Goal: Obtain resource: Download file/media

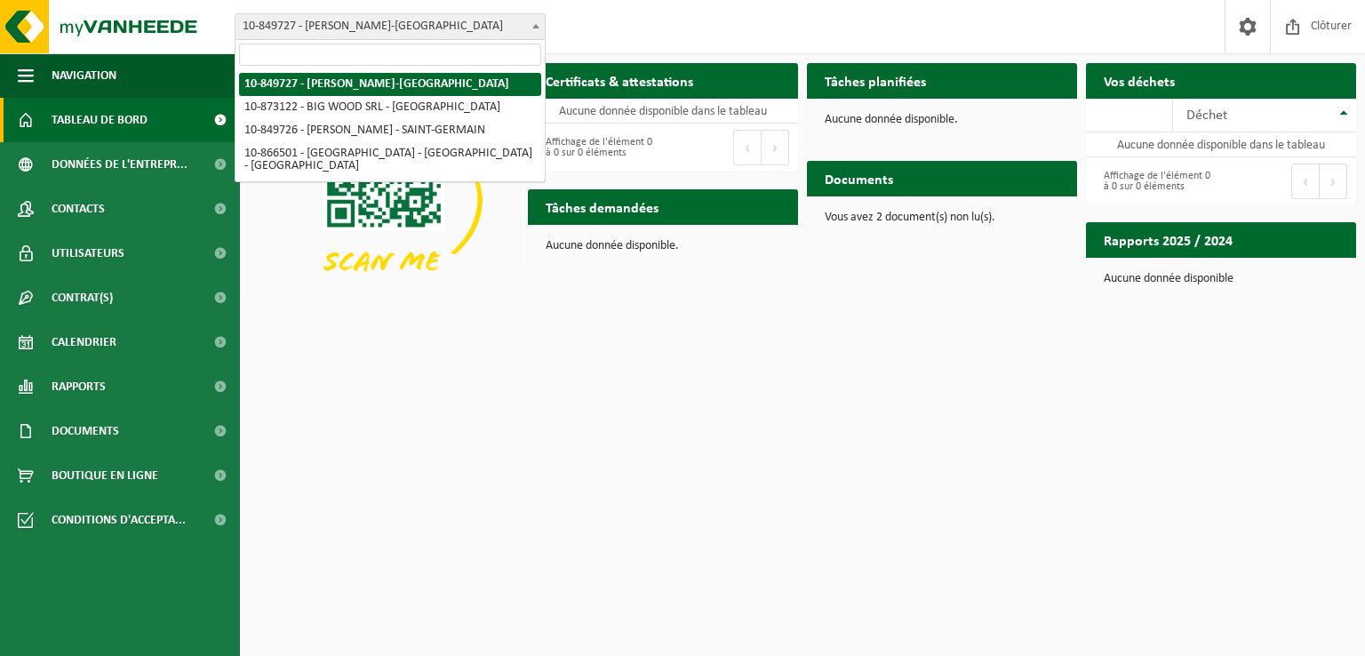
click at [335, 33] on span "10-849727 - [PERSON_NAME]-[GEOGRAPHIC_DATA]" at bounding box center [390, 26] width 309 height 25
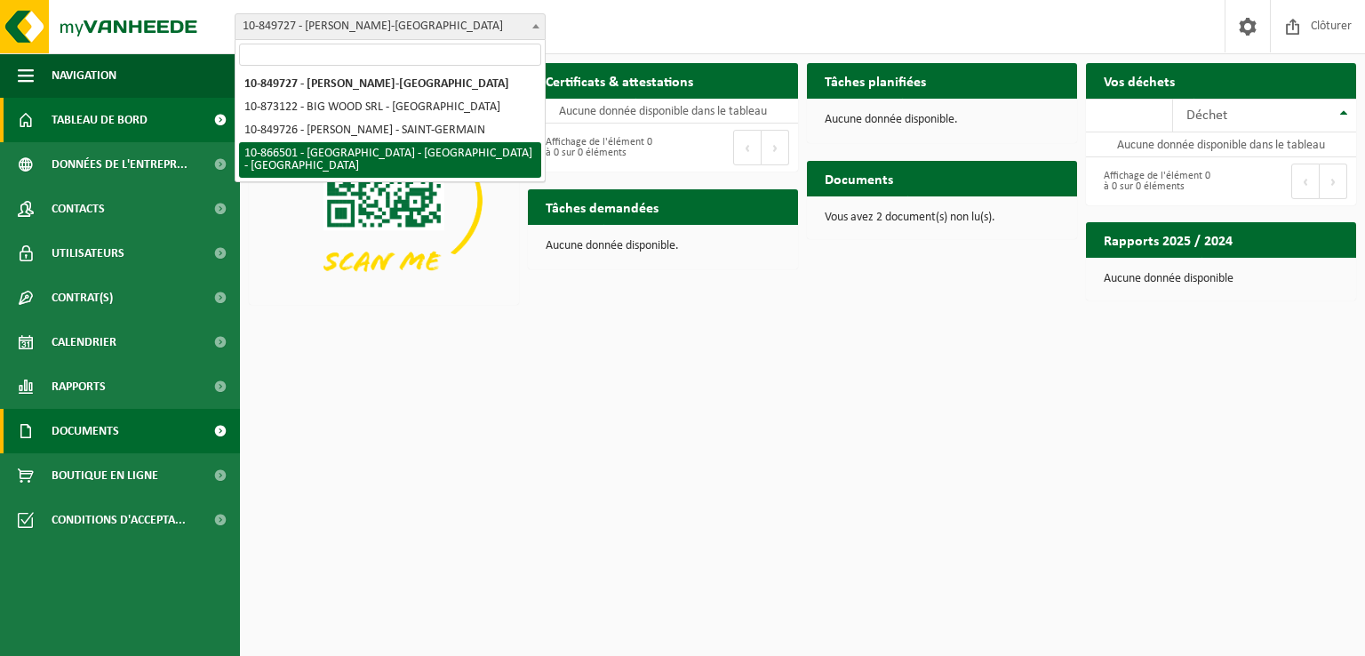
click at [124, 443] on link "Documents" at bounding box center [120, 431] width 240 height 44
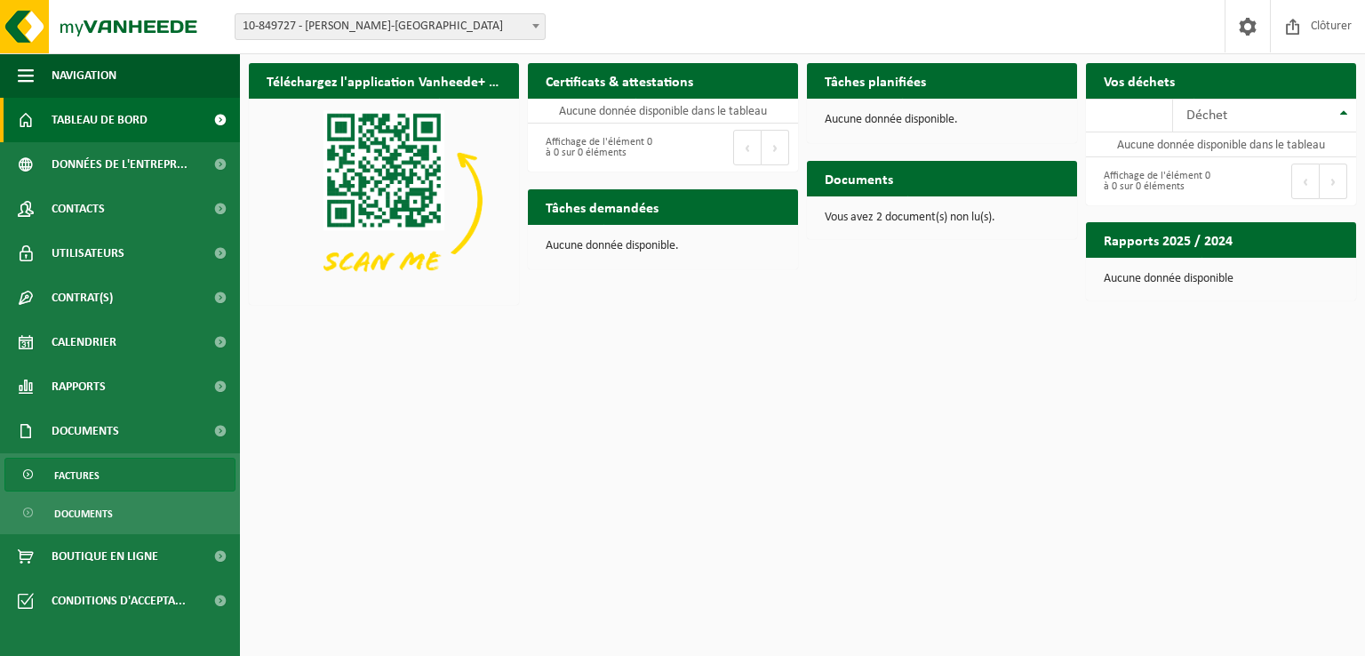
click at [128, 481] on link "Factures" at bounding box center [119, 475] width 231 height 34
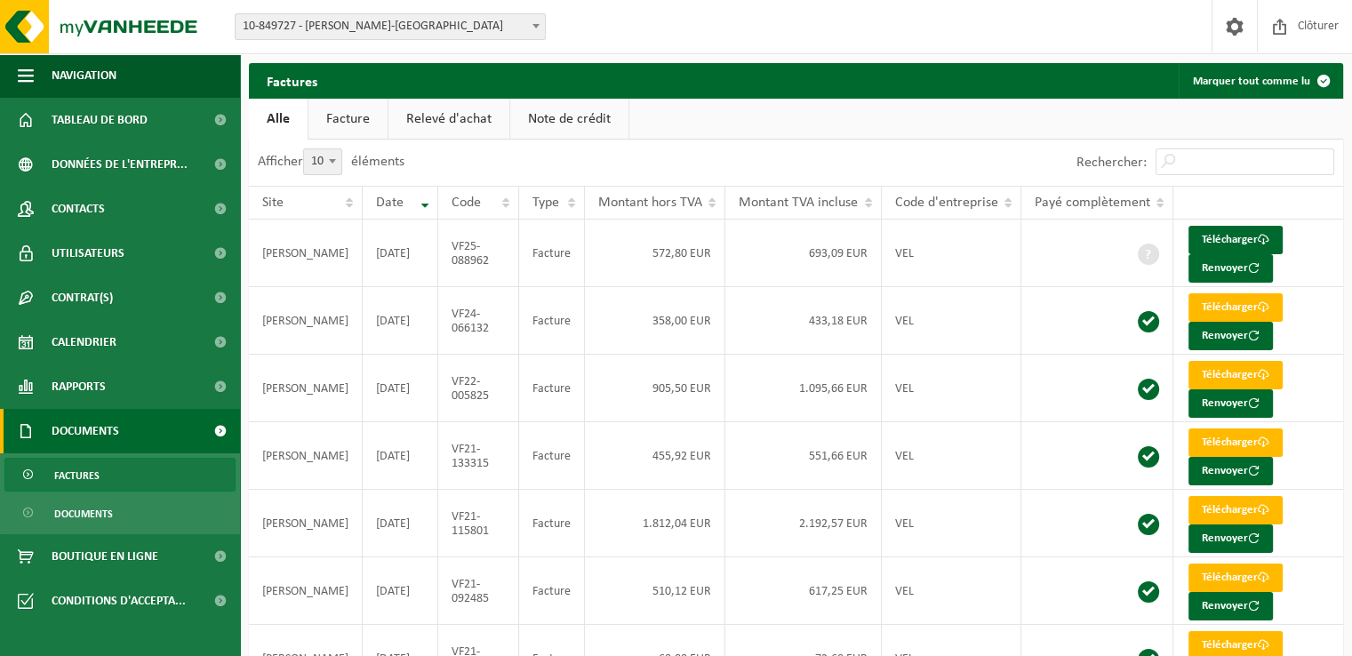
click at [364, 26] on span "10-849727 - [PERSON_NAME]-[GEOGRAPHIC_DATA]" at bounding box center [390, 26] width 309 height 25
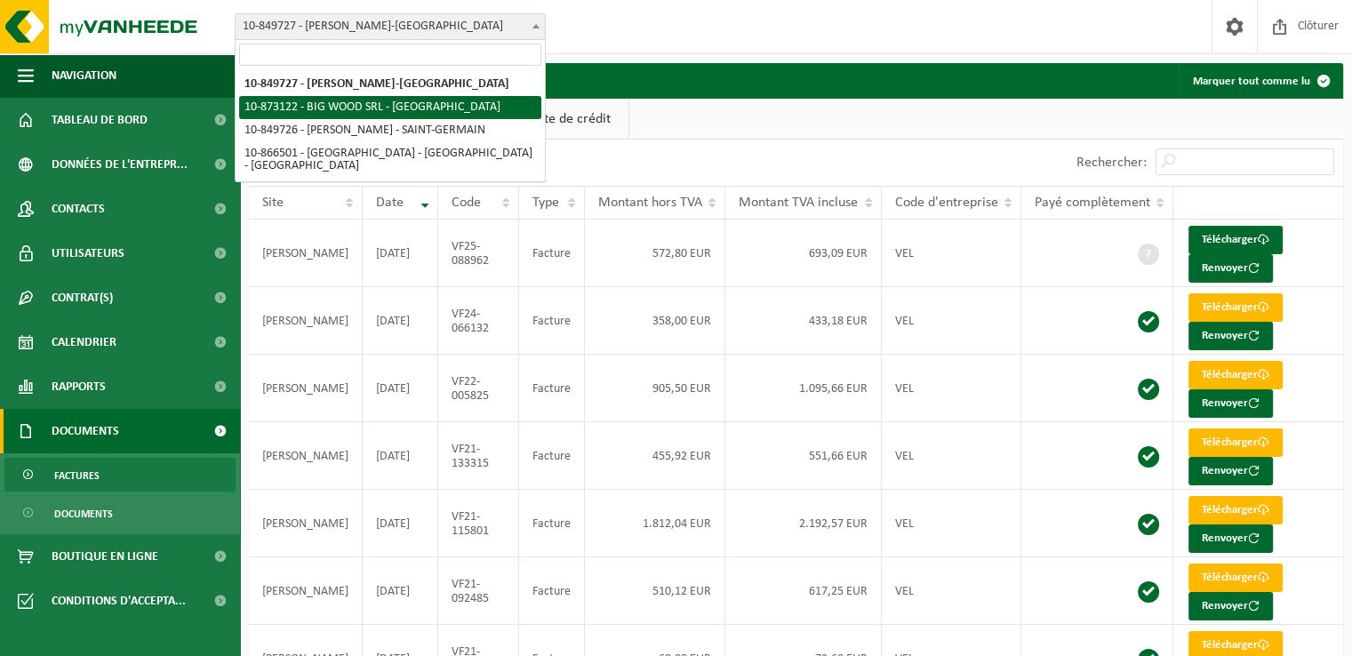
select select "106066"
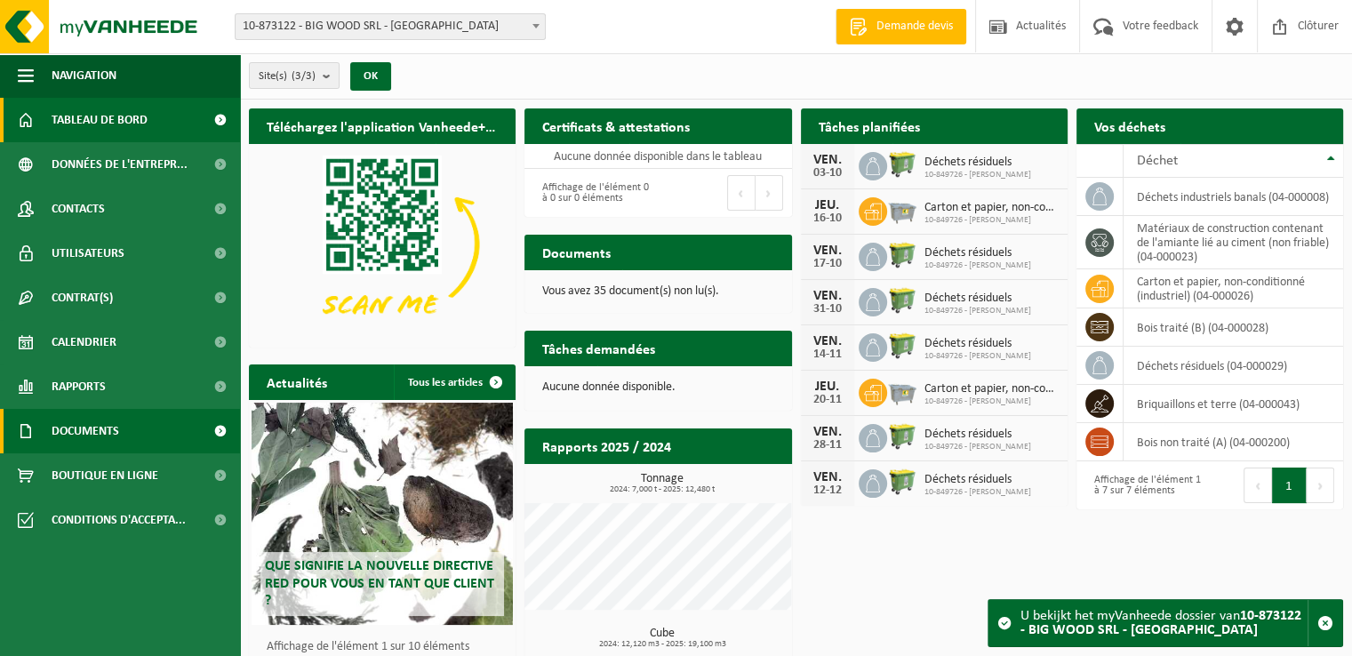
click at [70, 441] on span "Documents" at bounding box center [86, 431] width 68 height 44
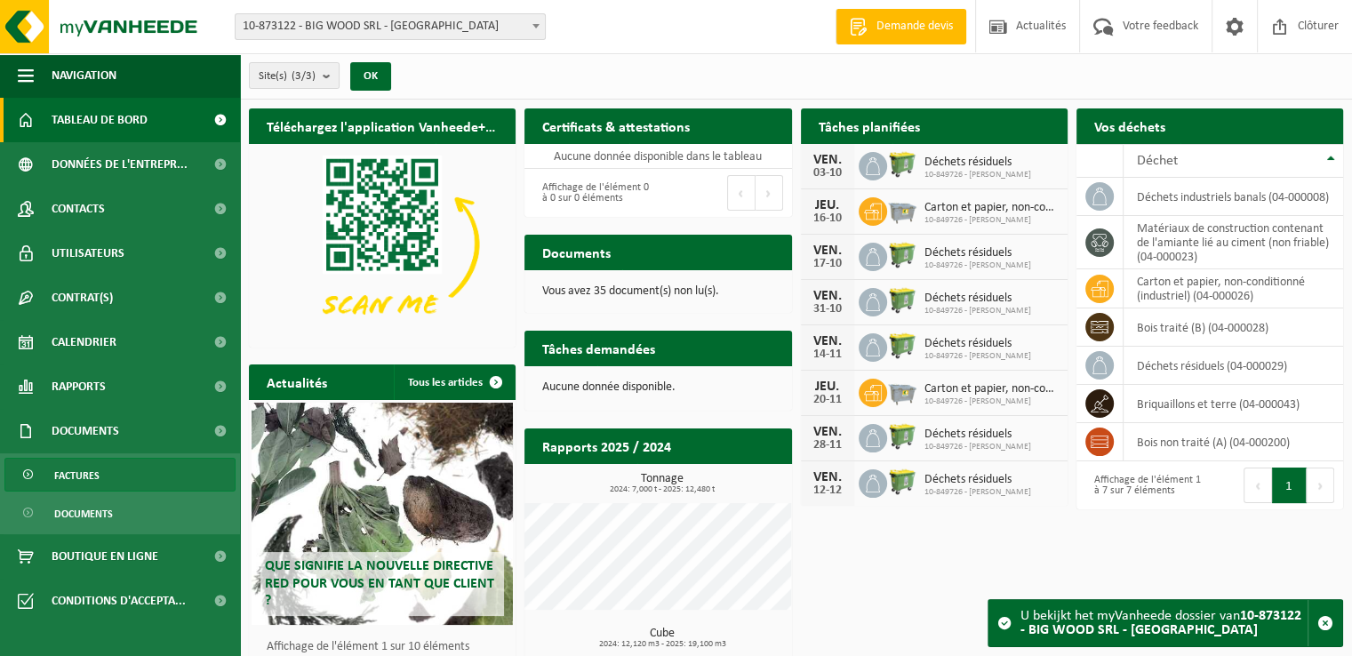
click at [91, 467] on span "Factures" at bounding box center [76, 476] width 45 height 34
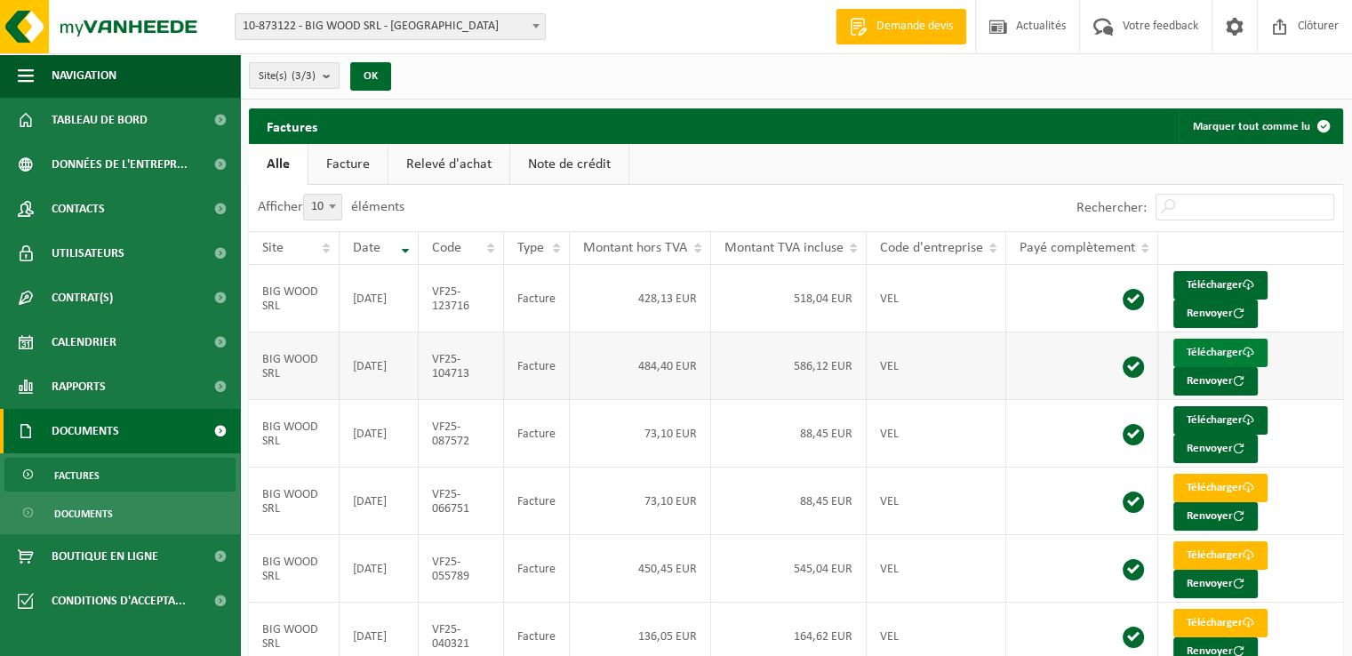
click at [1209, 348] on link "Télécharger" at bounding box center [1220, 353] width 94 height 28
click at [1210, 279] on link "Télécharger" at bounding box center [1220, 285] width 94 height 28
